Goal: Information Seeking & Learning: Learn about a topic

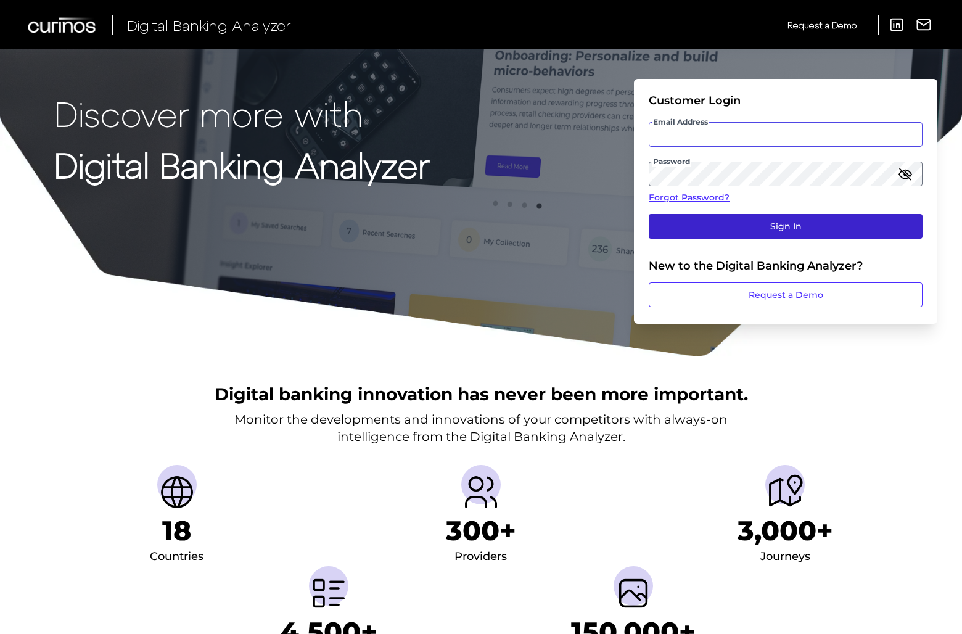
type input "[EMAIL_ADDRESS][DOMAIN_NAME]"
click at [806, 228] on button "Sign In" at bounding box center [786, 226] width 274 height 25
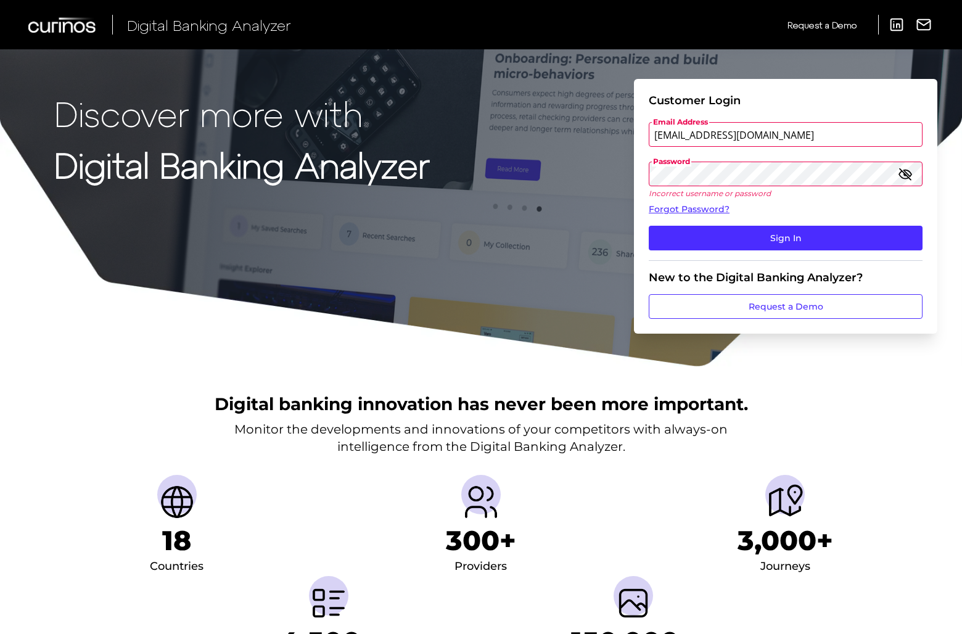
click at [907, 178] on icon "button" at bounding box center [905, 174] width 12 height 9
click at [649, 226] on button "Sign In" at bounding box center [786, 238] width 274 height 25
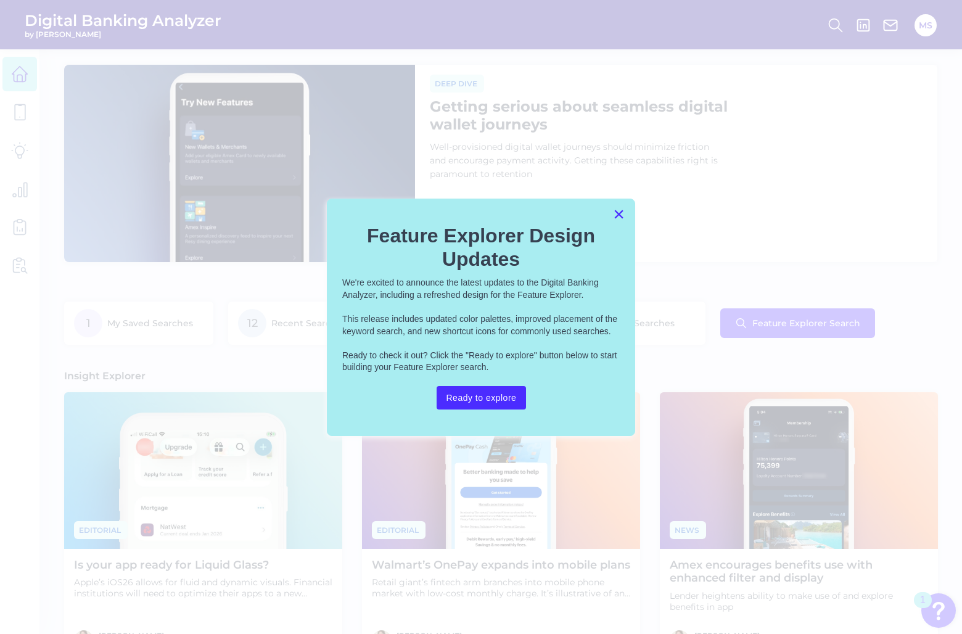
click at [622, 216] on button "×" at bounding box center [619, 214] width 12 height 20
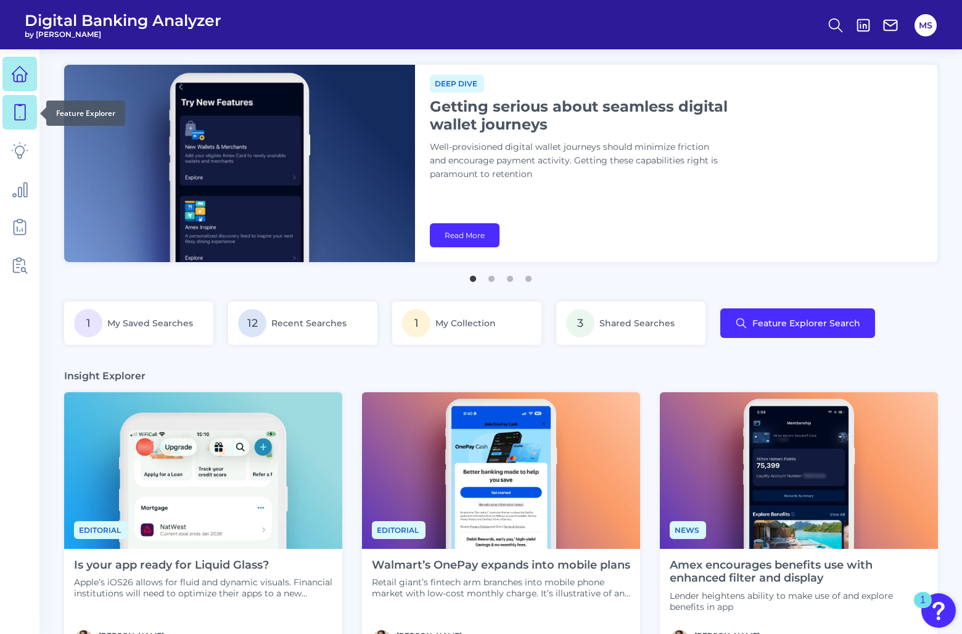
click at [16, 118] on icon at bounding box center [19, 112] width 17 height 17
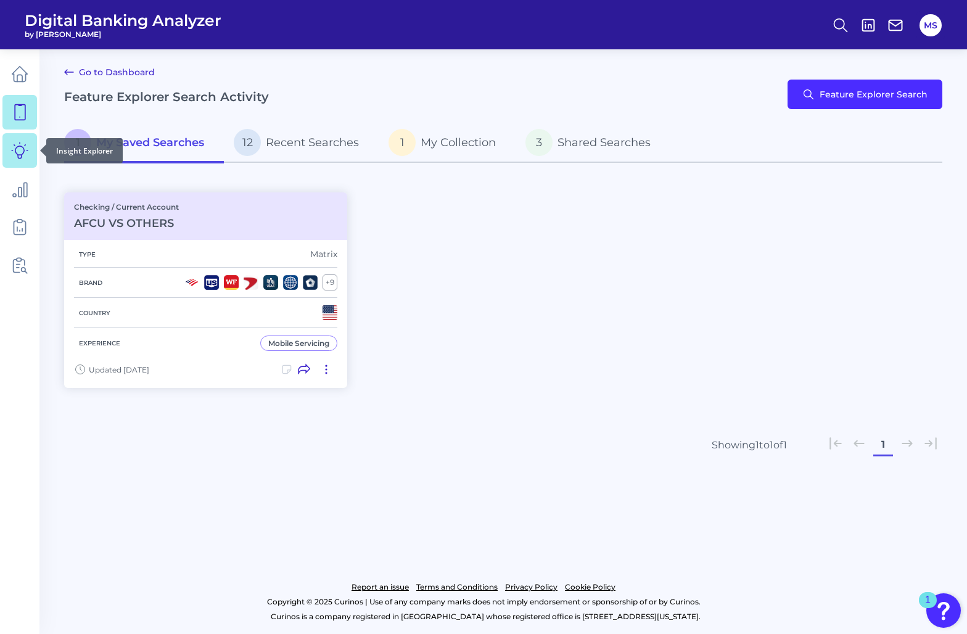
click at [20, 134] on link at bounding box center [19, 150] width 35 height 35
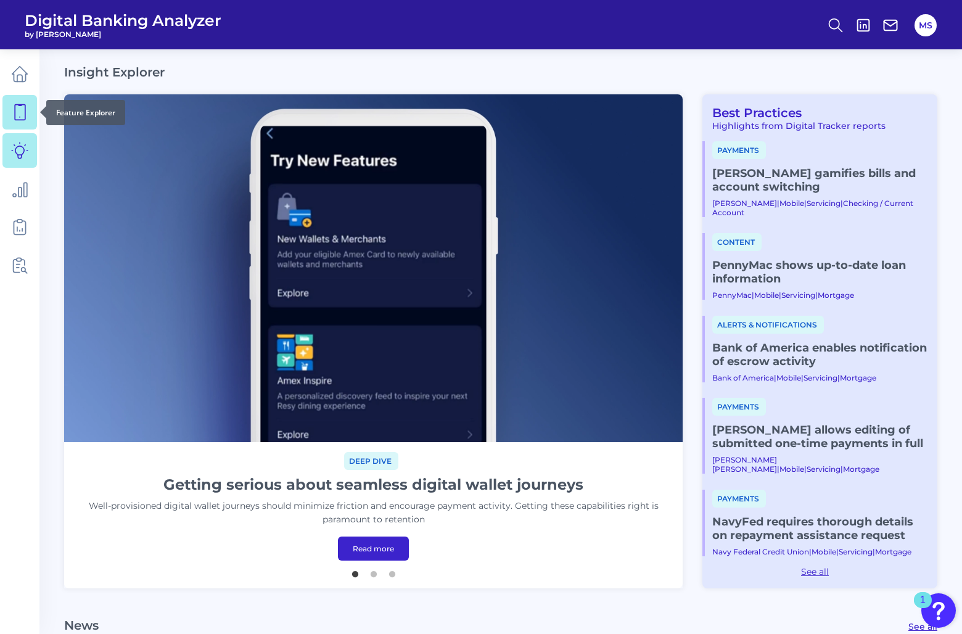
click at [22, 112] on icon at bounding box center [19, 112] width 17 height 17
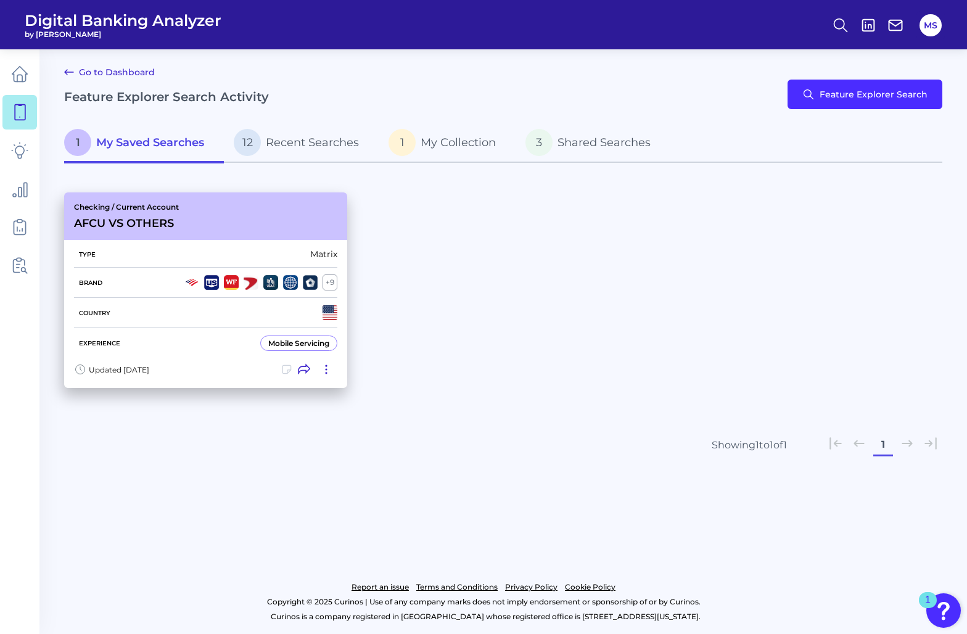
click at [271, 224] on div "Checking / Current Account AFCU VS OTHERS" at bounding box center [205, 215] width 283 height 47
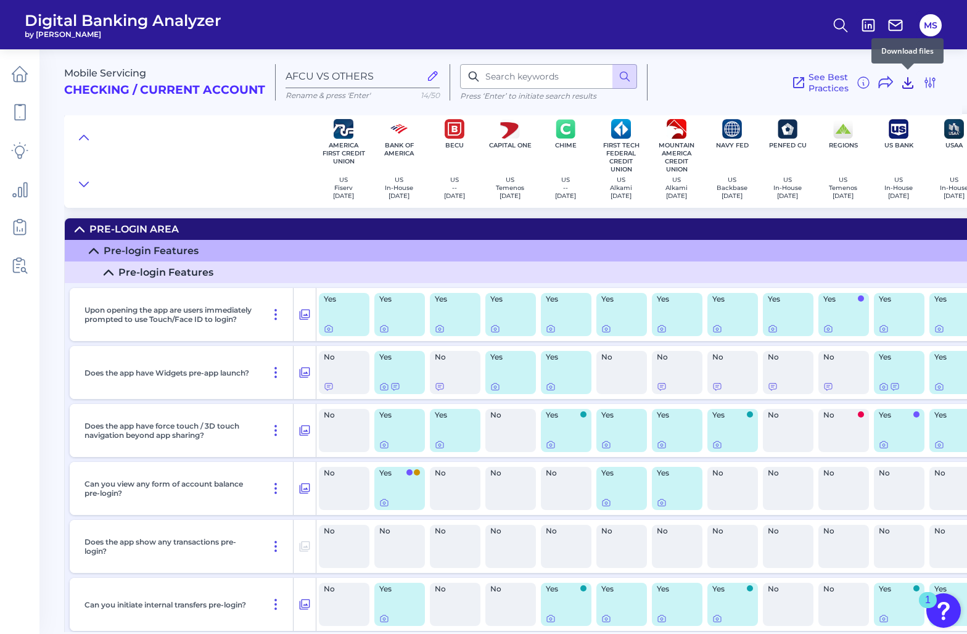
click at [908, 81] on icon at bounding box center [908, 83] width 10 height 10
click at [85, 137] on icon at bounding box center [84, 137] width 9 height 4
